Goal: Information Seeking & Learning: Learn about a topic

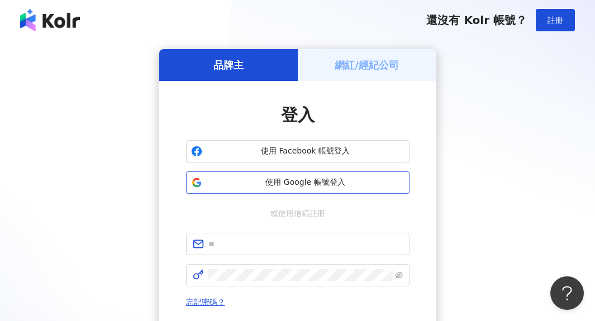
click at [367, 187] on span "使用 Google 帳號登入" at bounding box center [306, 182] width 198 height 11
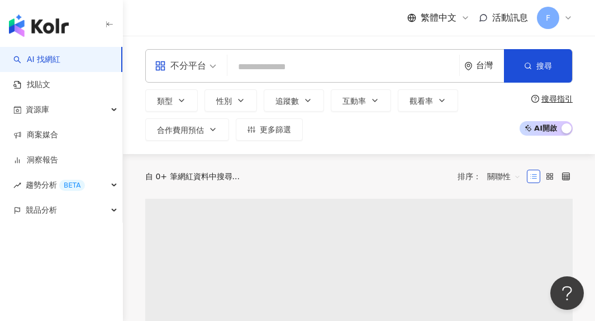
click at [202, 65] on div "不分平台" at bounding box center [180, 66] width 51 height 18
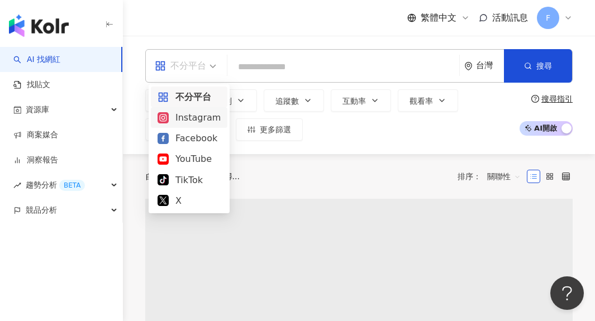
click at [203, 118] on div "Instagram" at bounding box center [188, 118] width 63 height 14
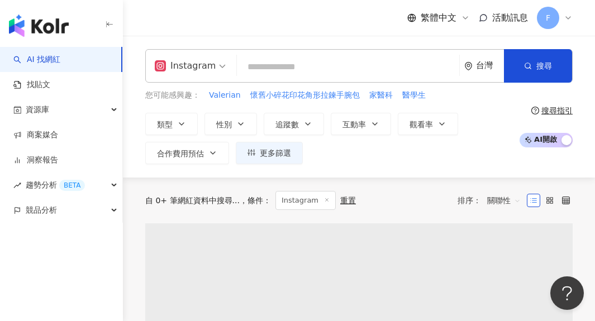
click at [262, 71] on input "search" at bounding box center [347, 66] width 213 height 21
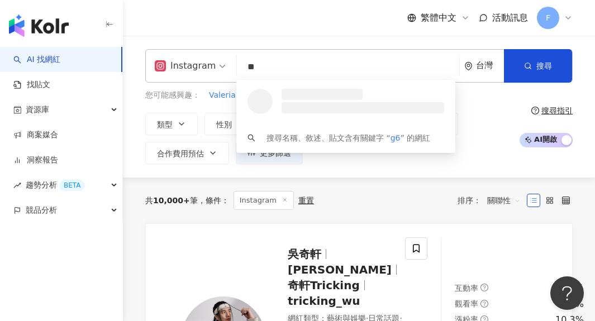
type input "*"
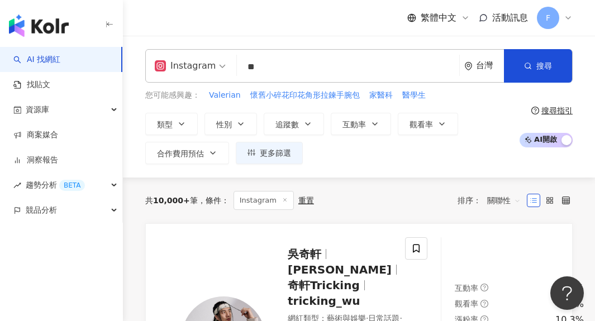
type input "*"
type input "****"
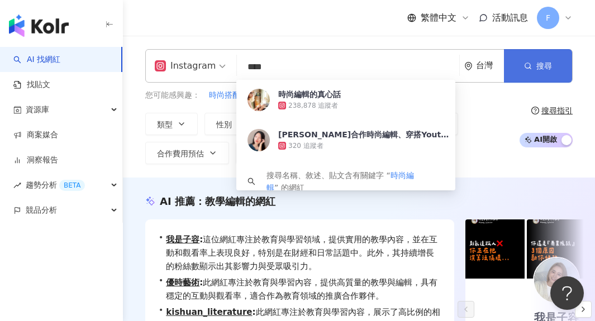
type input "****"
click at [547, 65] on span "搜尋" at bounding box center [544, 65] width 16 height 9
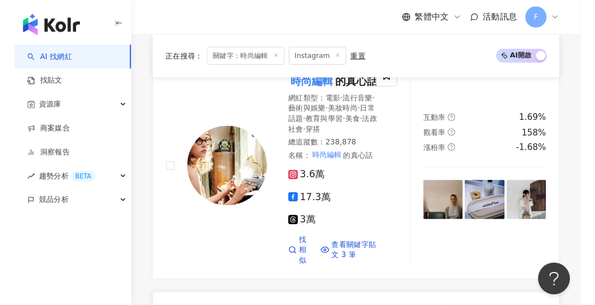
scroll to position [437, 0]
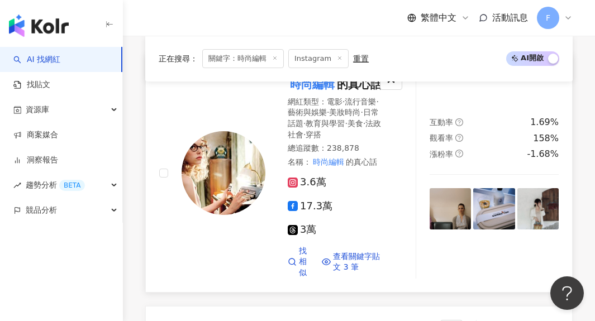
click at [436, 197] on img at bounding box center [449, 208] width 41 height 41
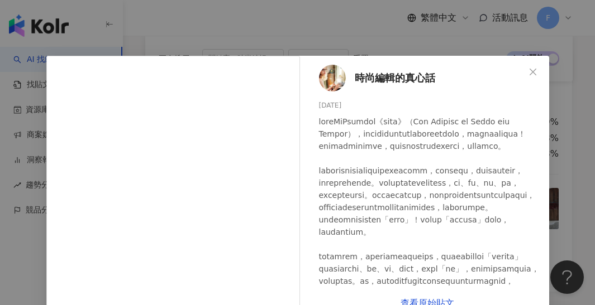
click at [342, 37] on div "時尚編輯的真心話 [DATE] 62 查看原始貼文" at bounding box center [297, 152] width 595 height 305
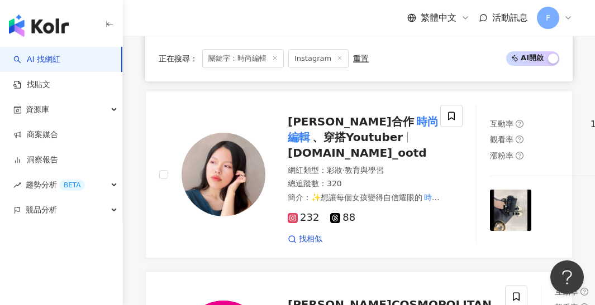
scroll to position [652, 0]
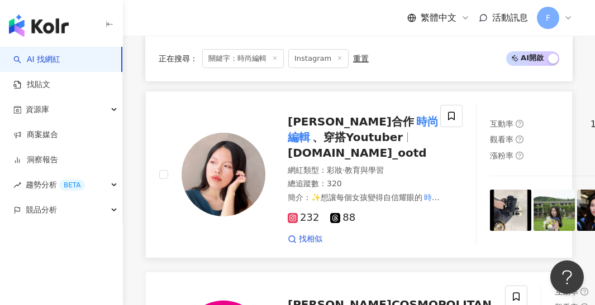
click at [490, 190] on img at bounding box center [510, 210] width 41 height 41
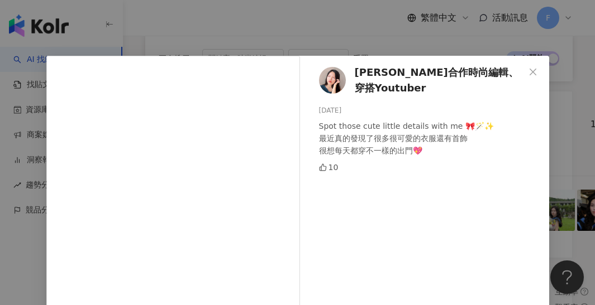
click at [396, 42] on div "[PERSON_NAME]合作時尚編輯、穿搭Youtuber [DATE] Spot those cute little details with me 🎀🪄…" at bounding box center [297, 152] width 595 height 305
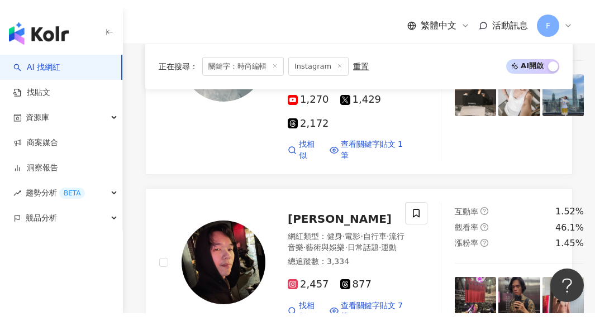
scroll to position [2176, 0]
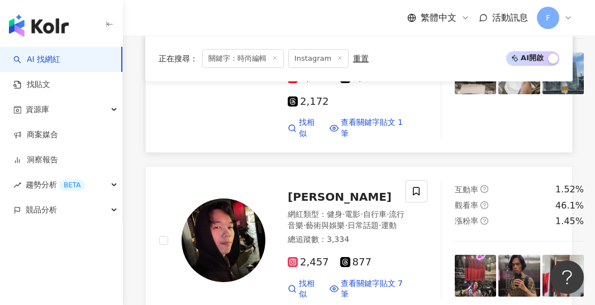
click at [455, 94] on img at bounding box center [475, 72] width 41 height 41
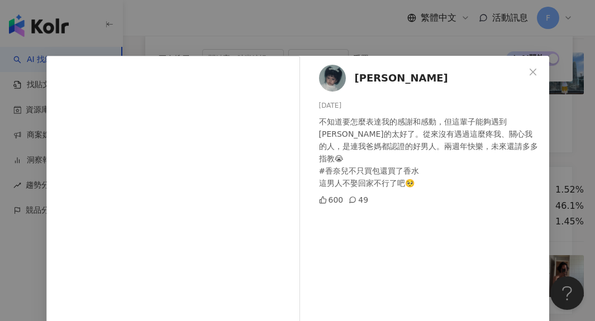
click at [566, 194] on div "[PERSON_NAME] [DATE] 不知道要怎麼表達我的感謝和感動，但這輩子能夠遇到[PERSON_NAME]的太好了。從來沒有遇過這麼疼我、關心我的人…" at bounding box center [297, 160] width 595 height 321
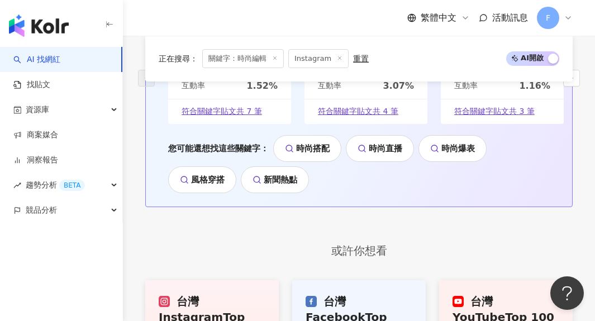
scroll to position [2888, 0]
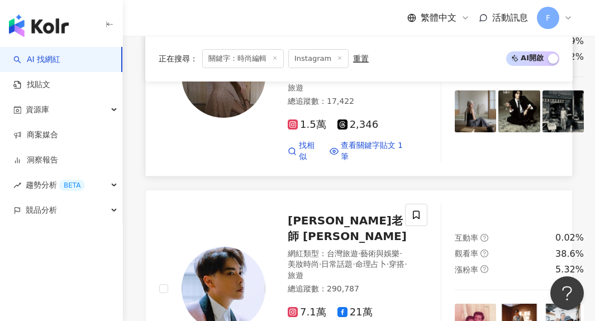
scroll to position [957, 0]
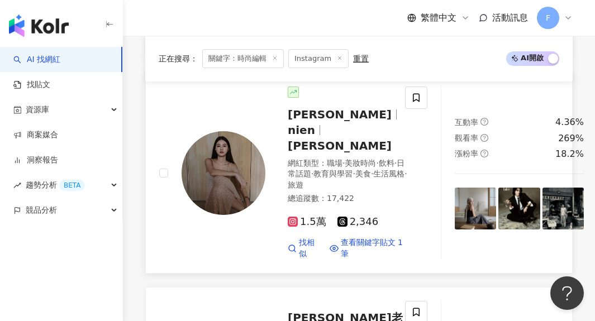
click at [455, 222] on img at bounding box center [475, 208] width 41 height 41
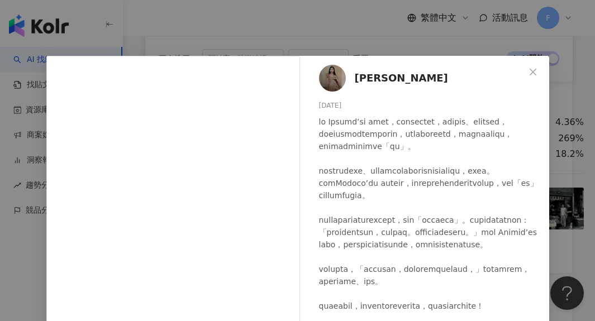
click at [311, 43] on div "[PERSON_NAME][DATE] 670 24 查看原始貼文" at bounding box center [297, 160] width 595 height 321
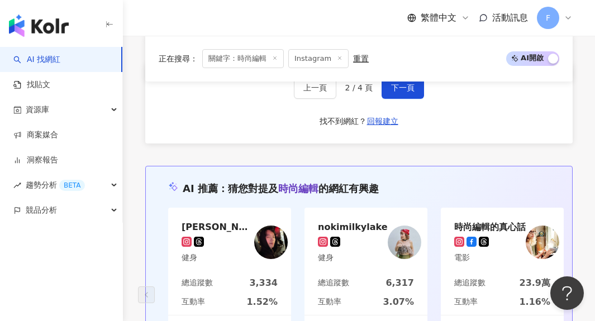
scroll to position [2809, 0]
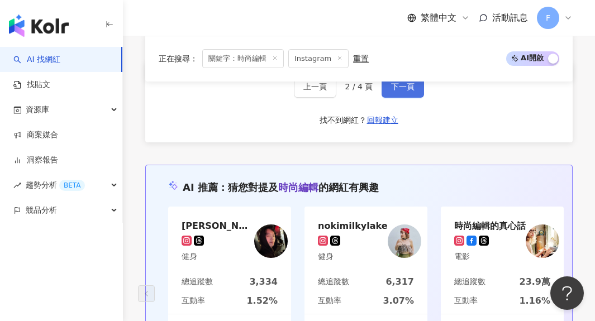
click at [409, 91] on span "下一頁" at bounding box center [402, 86] width 23 height 9
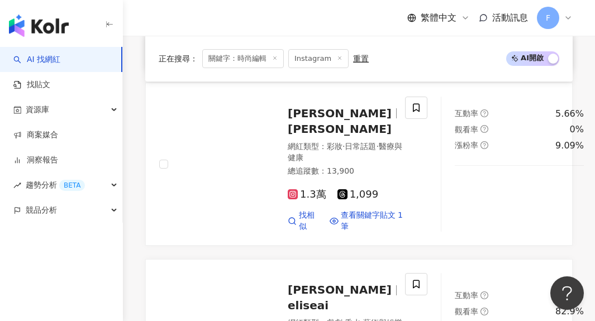
scroll to position [979, 0]
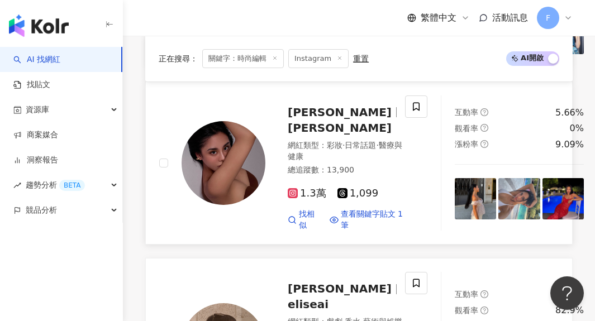
click at [455, 189] on img at bounding box center [475, 198] width 41 height 41
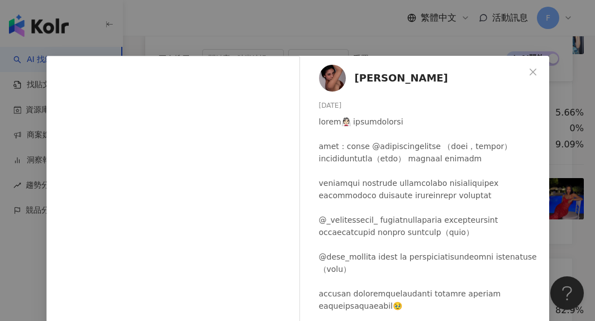
click at [436, 44] on div "[PERSON_NAME] [DATE] 隱藏 5 查看原始貼文" at bounding box center [297, 160] width 595 height 321
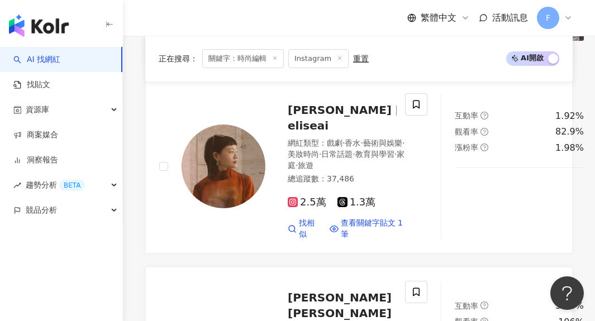
scroll to position [1156, 0]
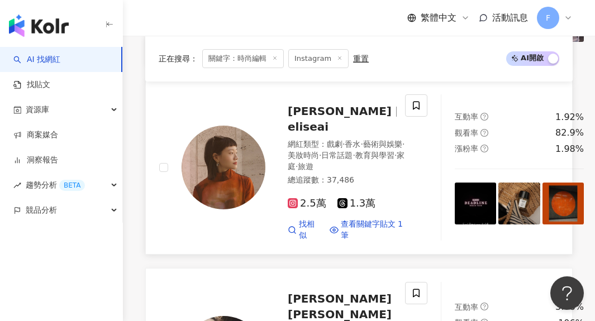
click at [455, 204] on img at bounding box center [475, 203] width 41 height 41
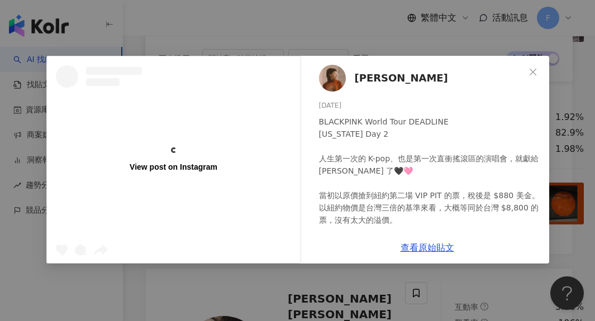
click at [329, 26] on div "View post on Instagram [PERSON_NAME] [DATE] BLACKPINK World Tour DEADLINE [US_S…" at bounding box center [297, 160] width 595 height 321
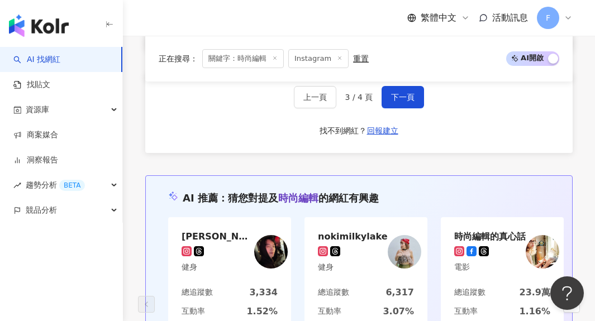
scroll to position [2658, 0]
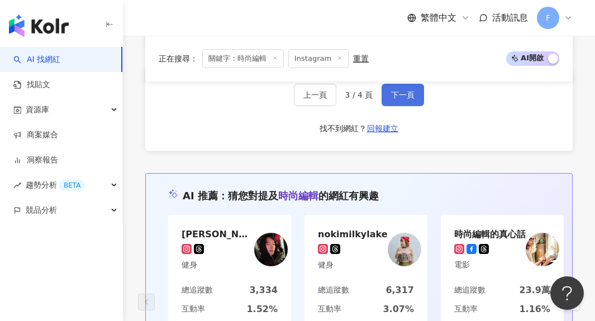
click at [403, 99] on span "下一頁" at bounding box center [402, 94] width 23 height 9
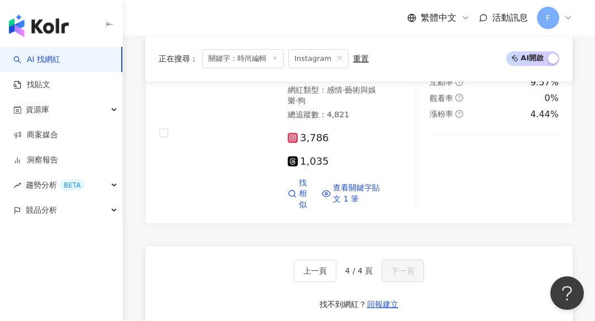
scroll to position [448, 0]
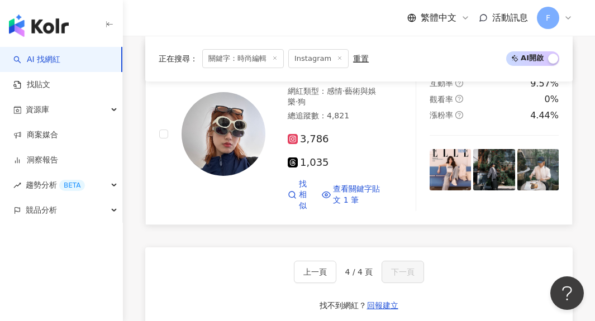
click at [455, 181] on img at bounding box center [449, 169] width 41 height 41
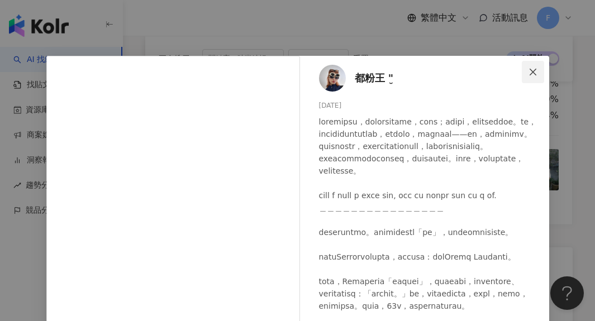
click at [531, 68] on icon "close" at bounding box center [532, 72] width 9 height 9
